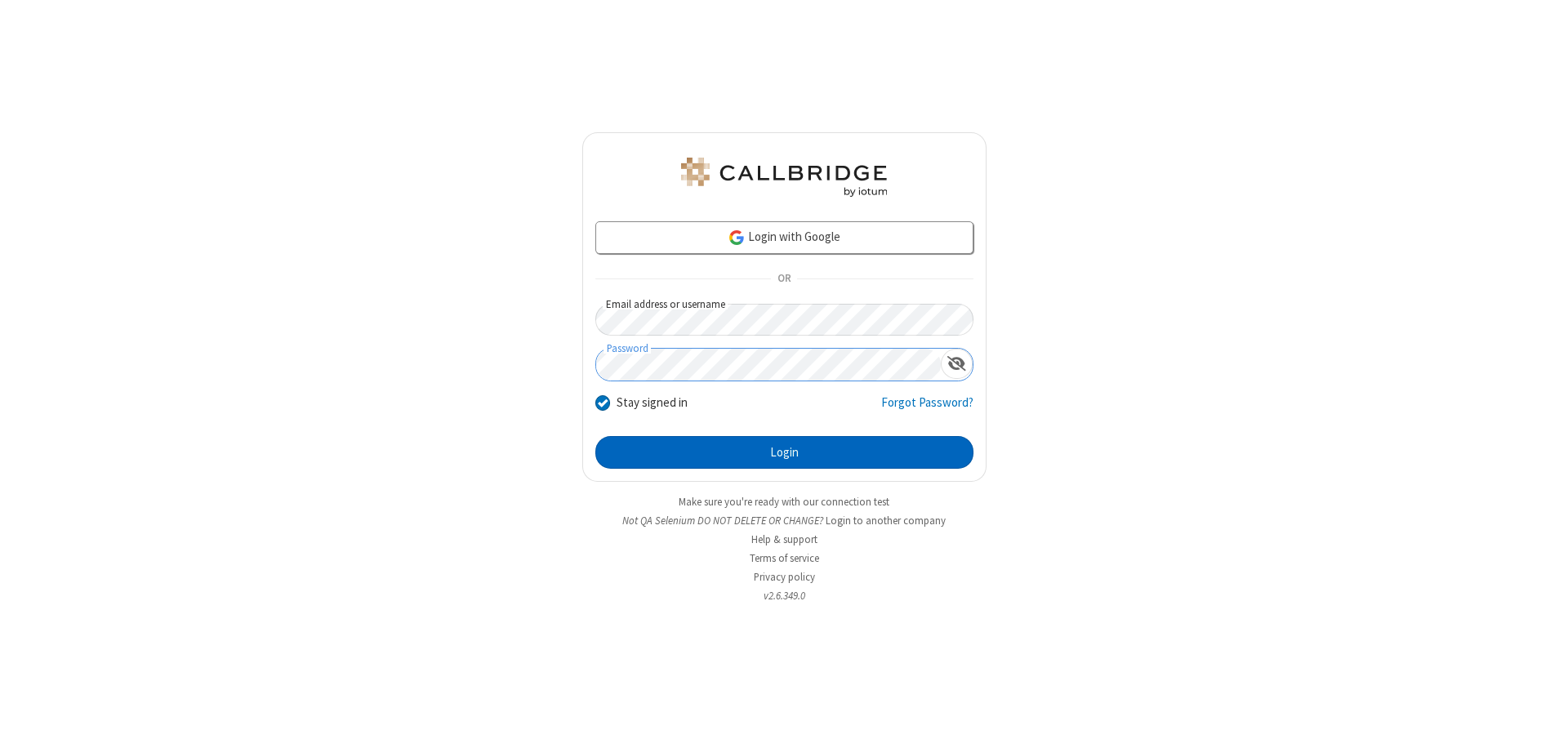
click at [784, 452] on button "Login" at bounding box center [784, 452] width 378 height 33
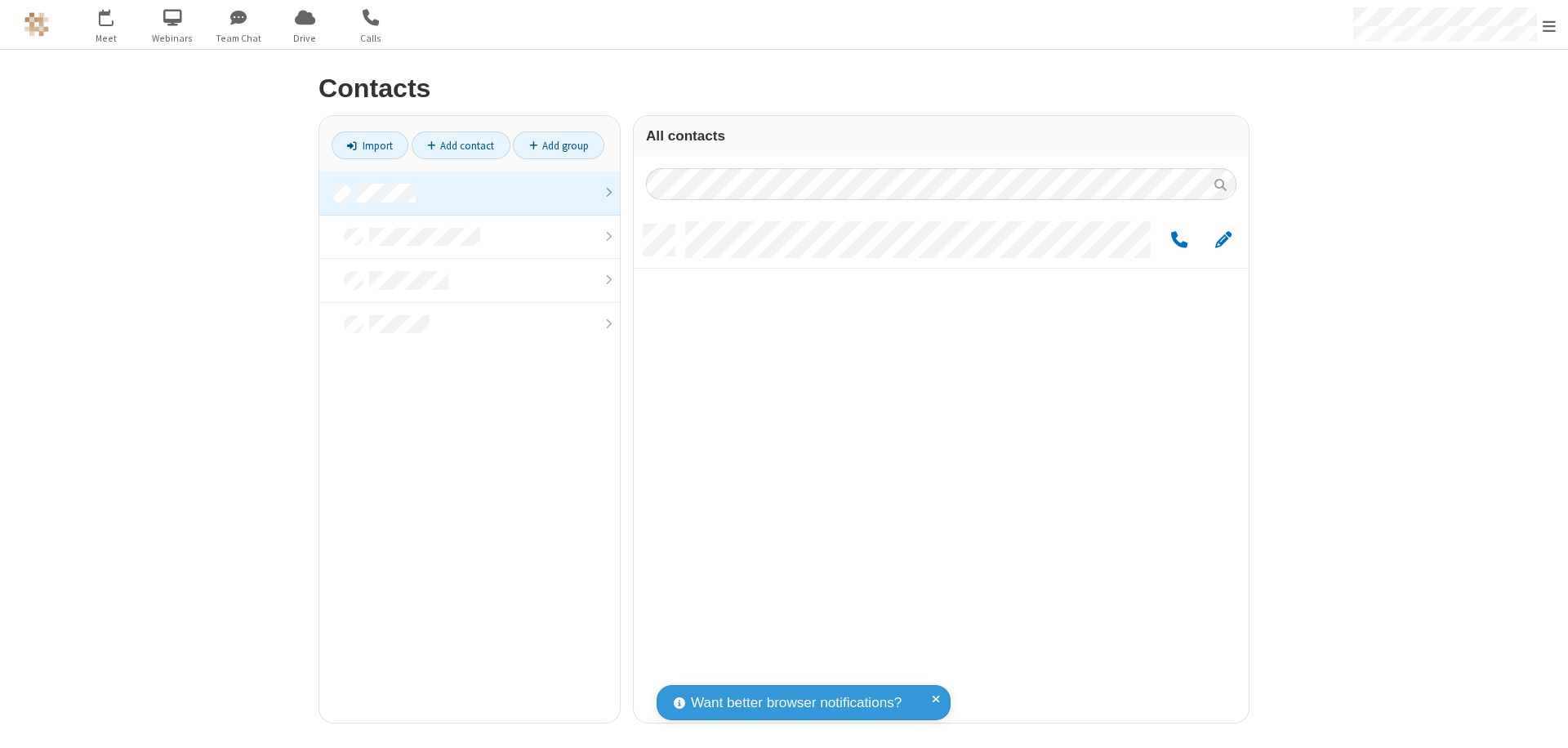
scroll to position [498, 603]
click at [469, 193] on link at bounding box center [469, 193] width 300 height 44
click at [1224, 240] on span "Edit" at bounding box center [1223, 240] width 16 height 21
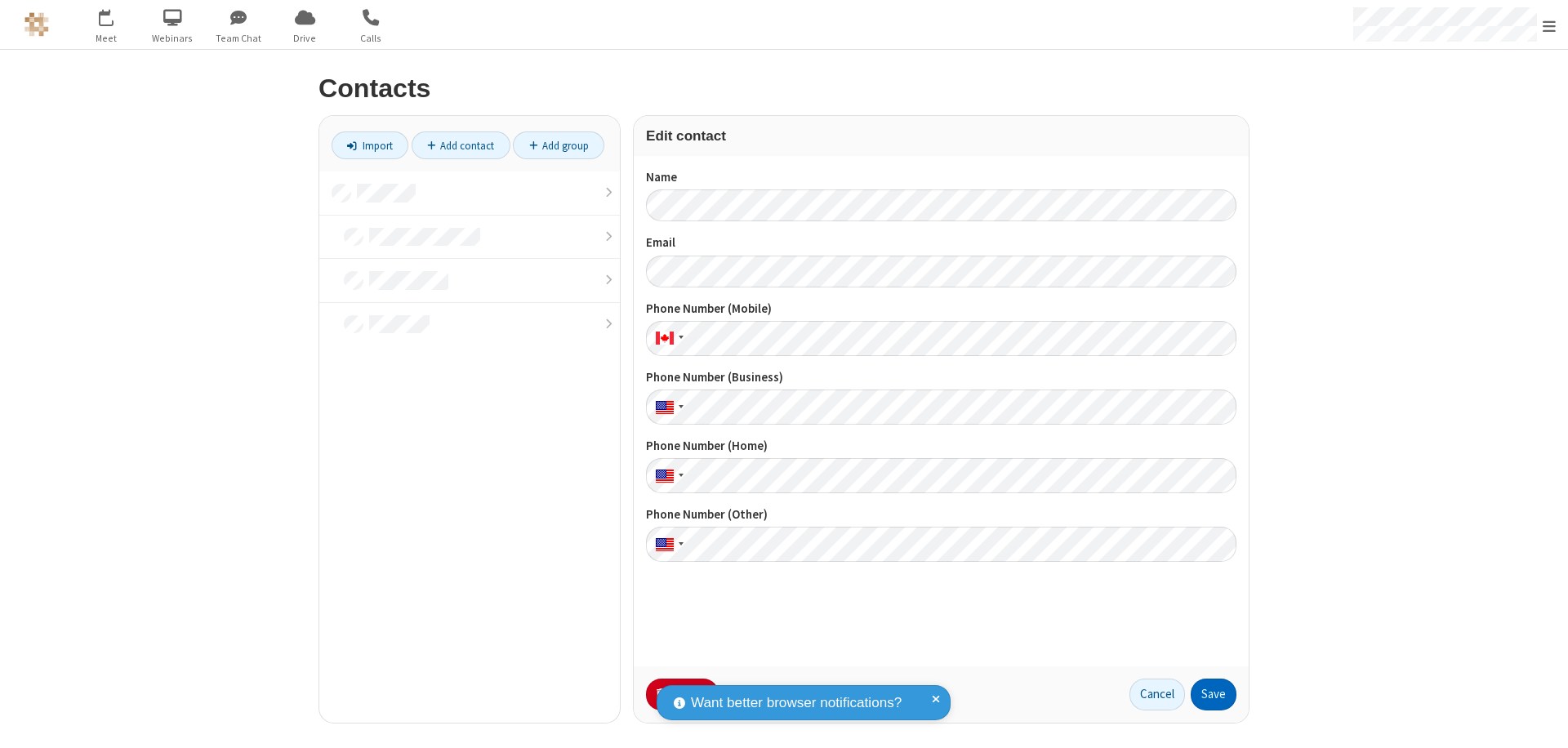
click at [1214, 694] on button "Save" at bounding box center [1213, 694] width 46 height 33
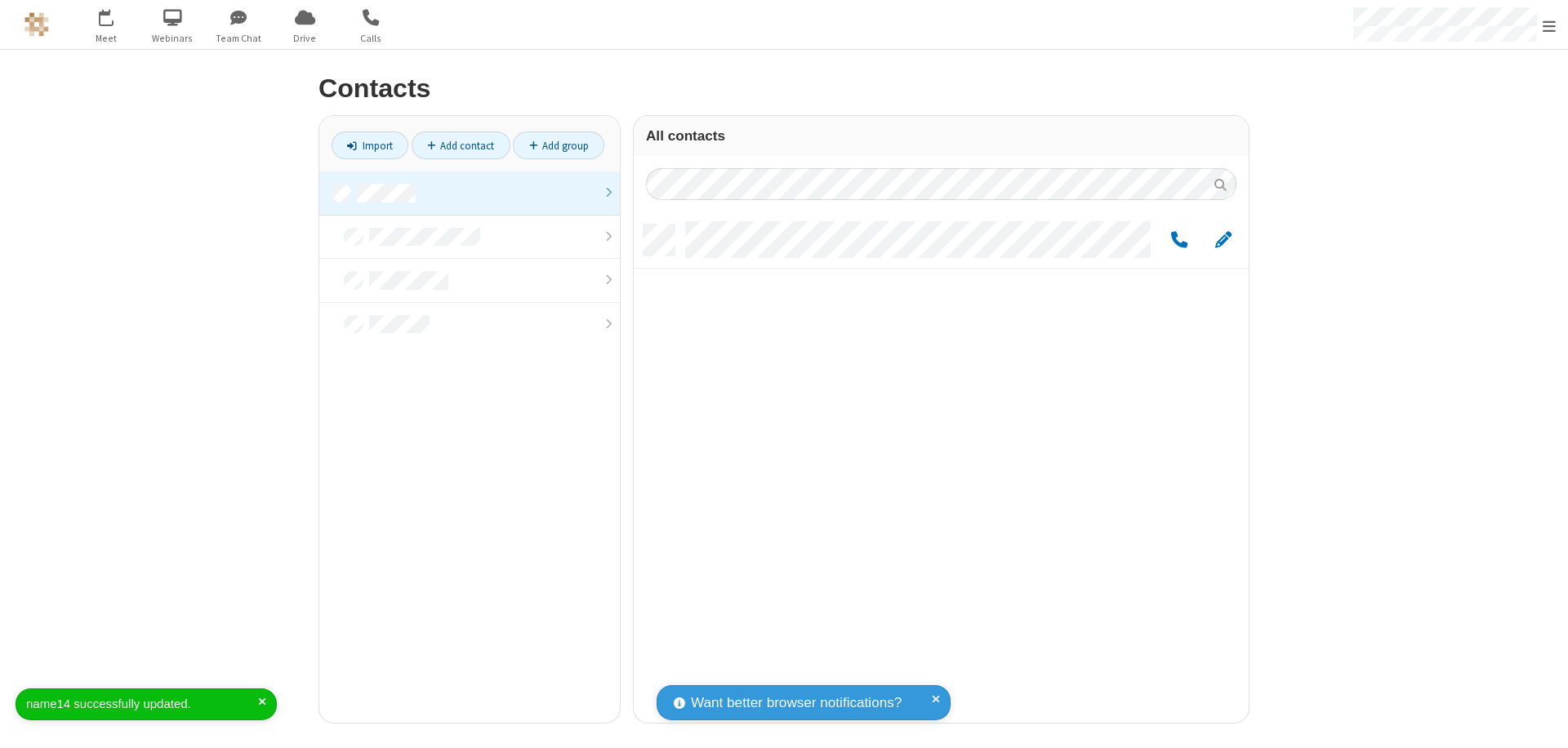
scroll to position [498, 603]
